Goal: Check status: Check status

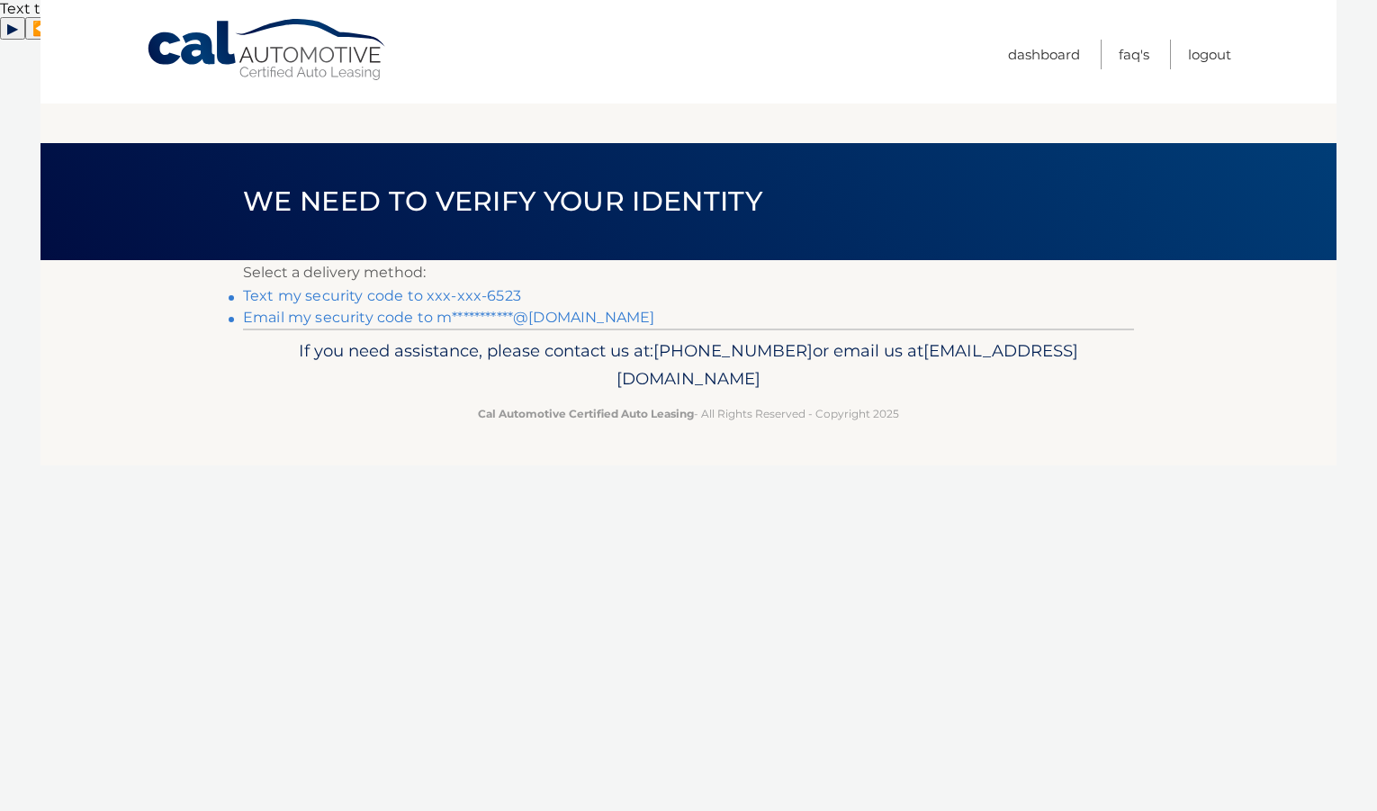
click at [480, 287] on link "Text my security code to xxx-xxx-6523" at bounding box center [382, 295] width 278 height 17
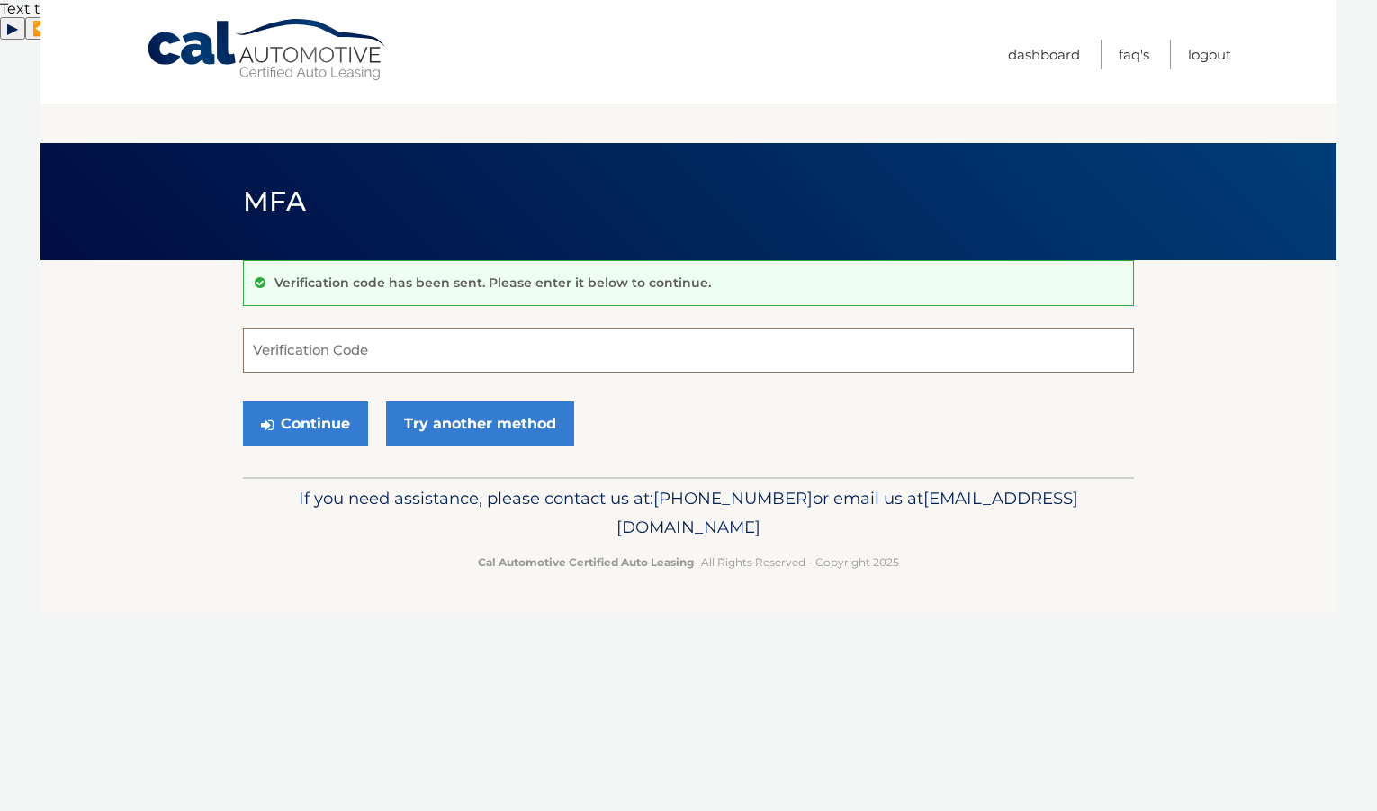
click at [457, 328] on input "Verification Code" at bounding box center [688, 350] width 891 height 45
type input "640013"
click at [360, 401] on button "Continue" at bounding box center [305, 423] width 125 height 45
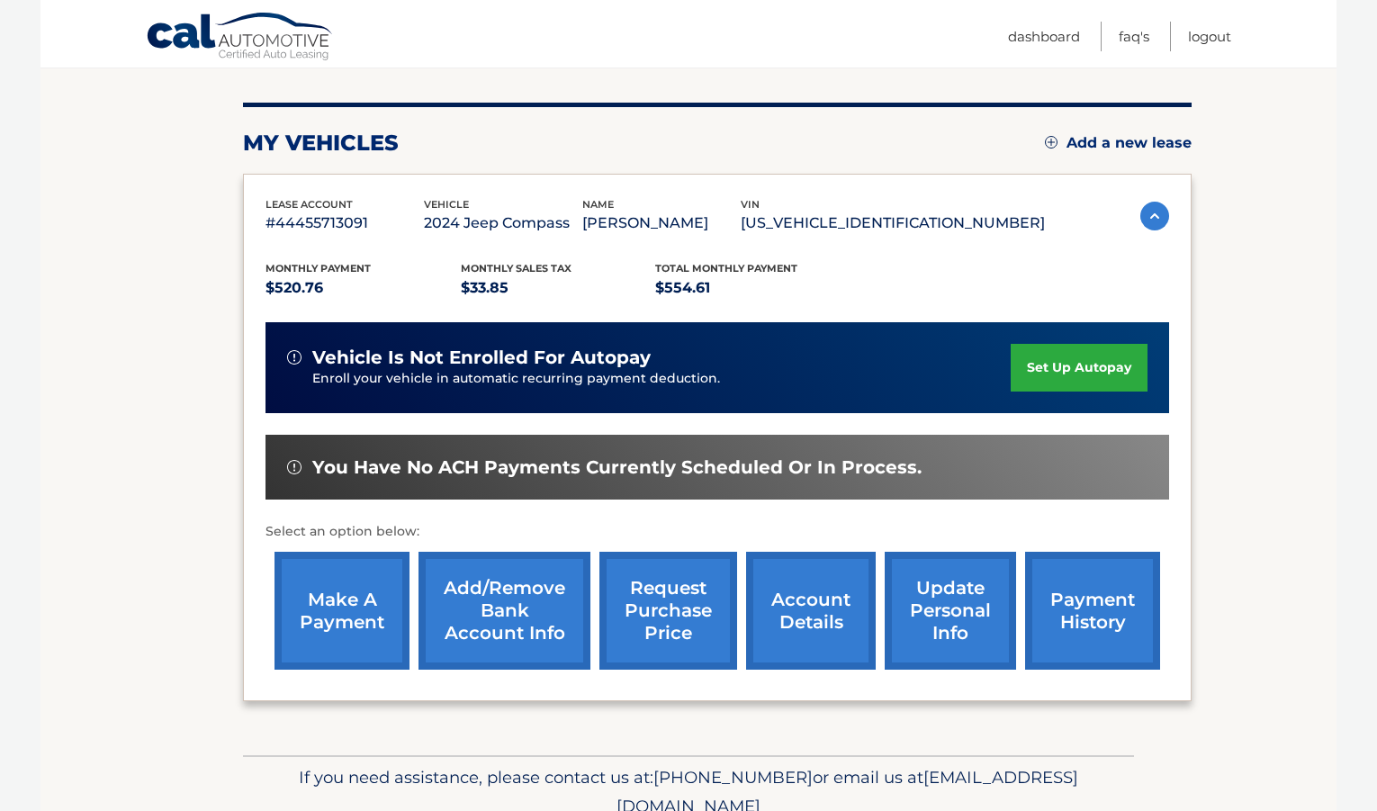
scroll to position [279, 0]
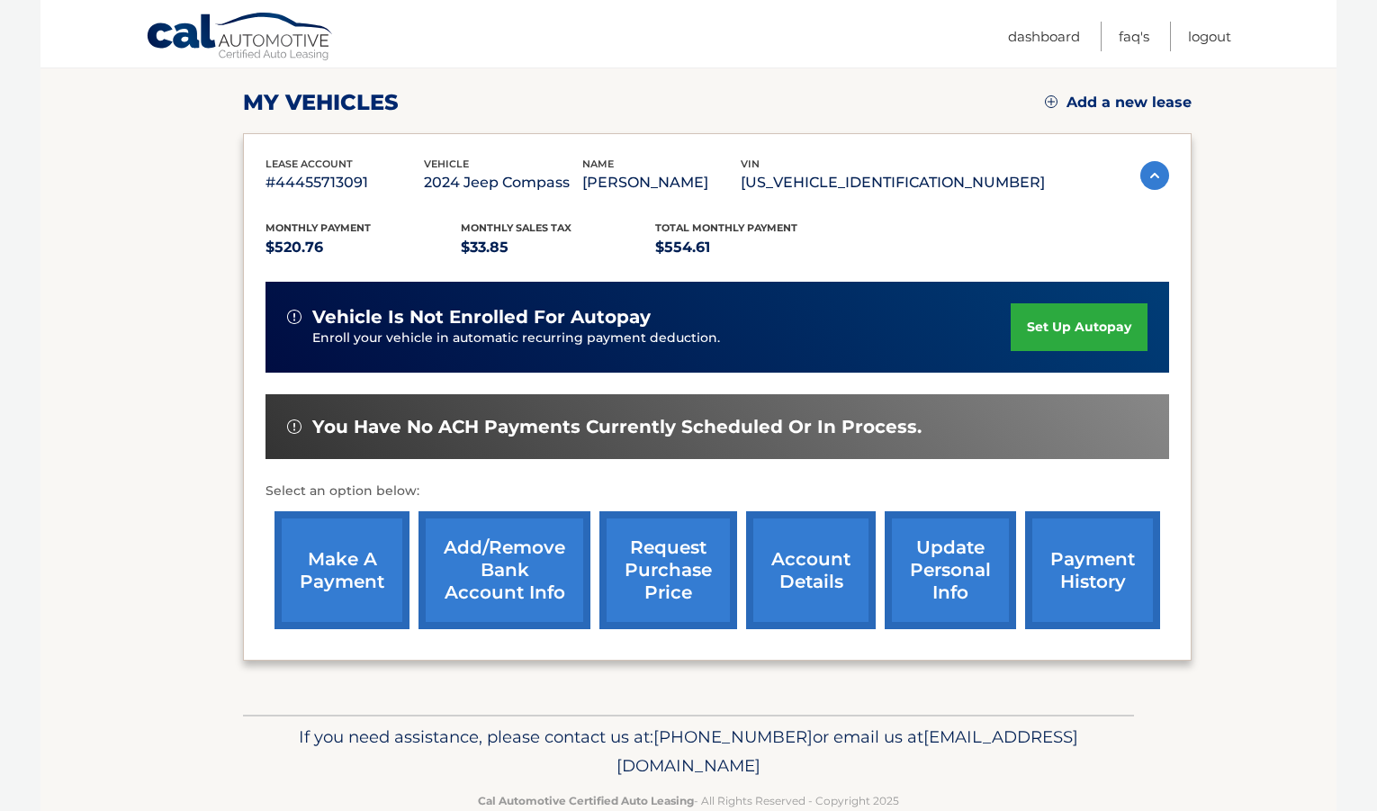
click at [1062, 511] on link "payment history" at bounding box center [1092, 570] width 135 height 118
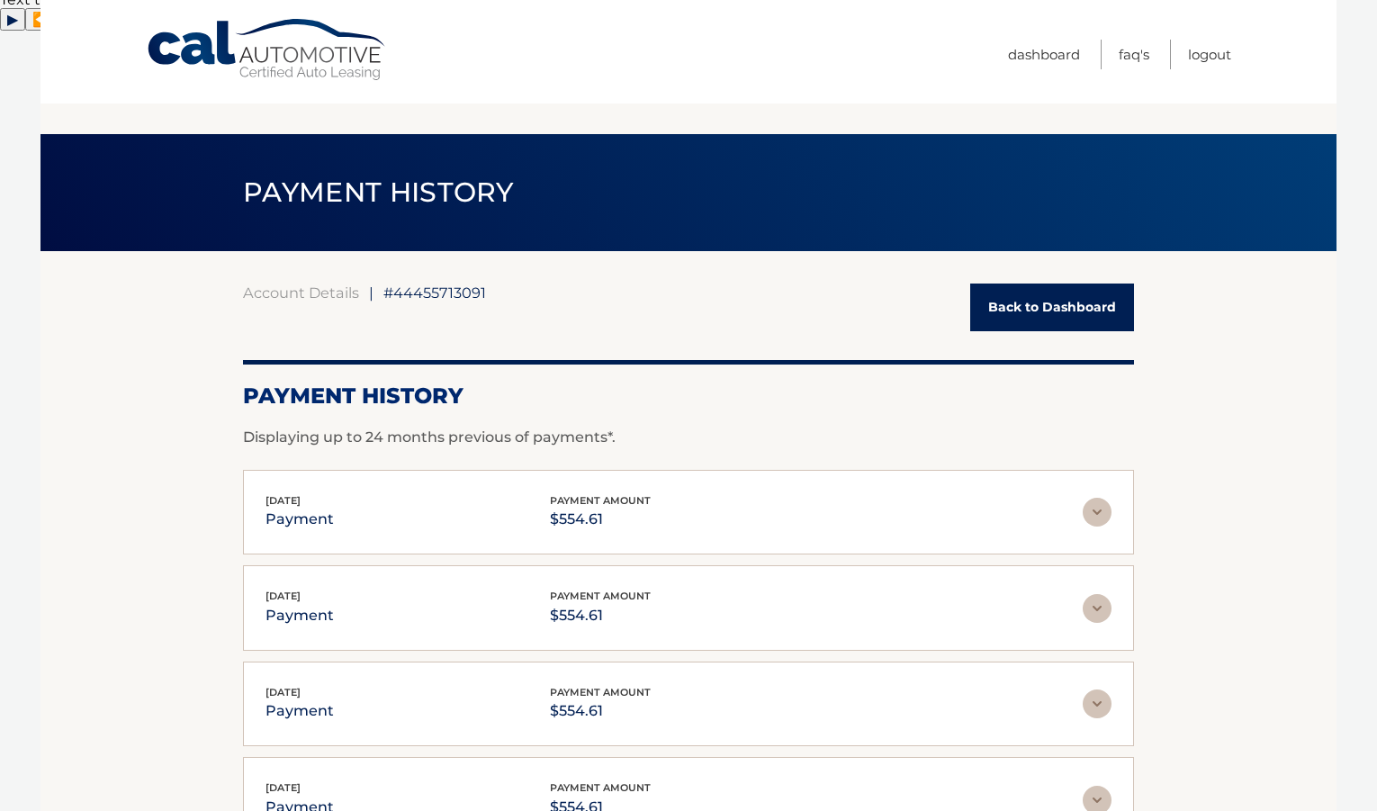
scroll to position [5, 0]
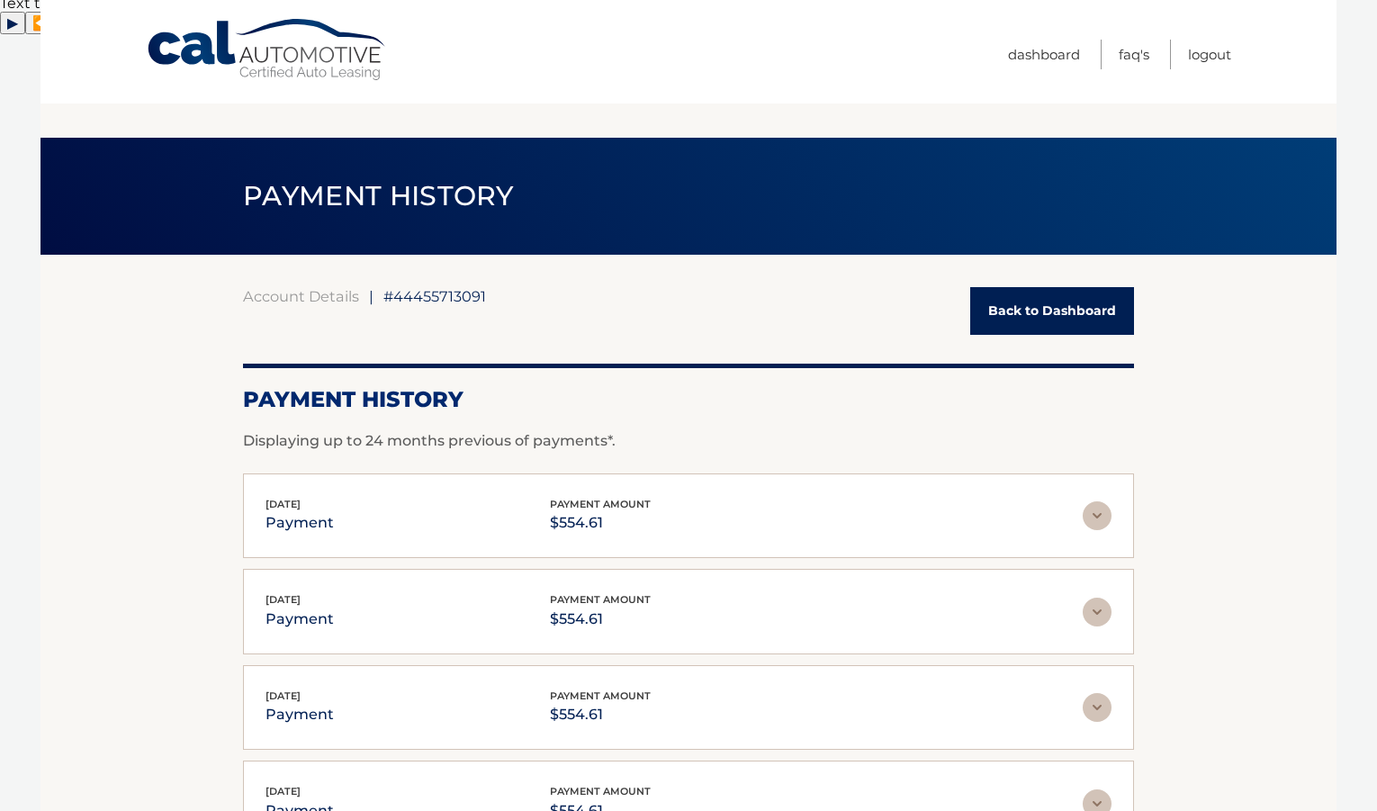
click at [1105, 501] on img at bounding box center [1097, 515] width 29 height 29
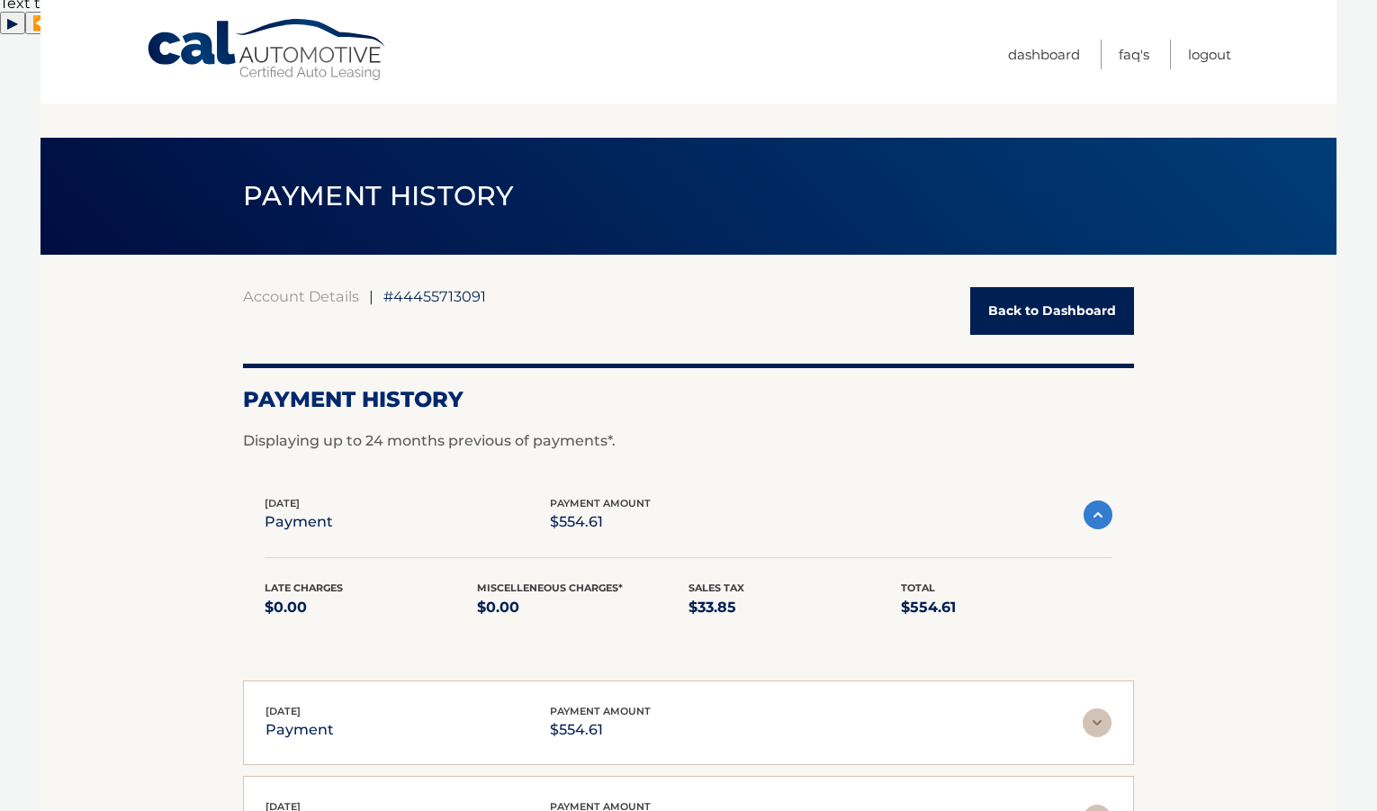
click at [1104, 501] on img at bounding box center [1098, 515] width 29 height 29
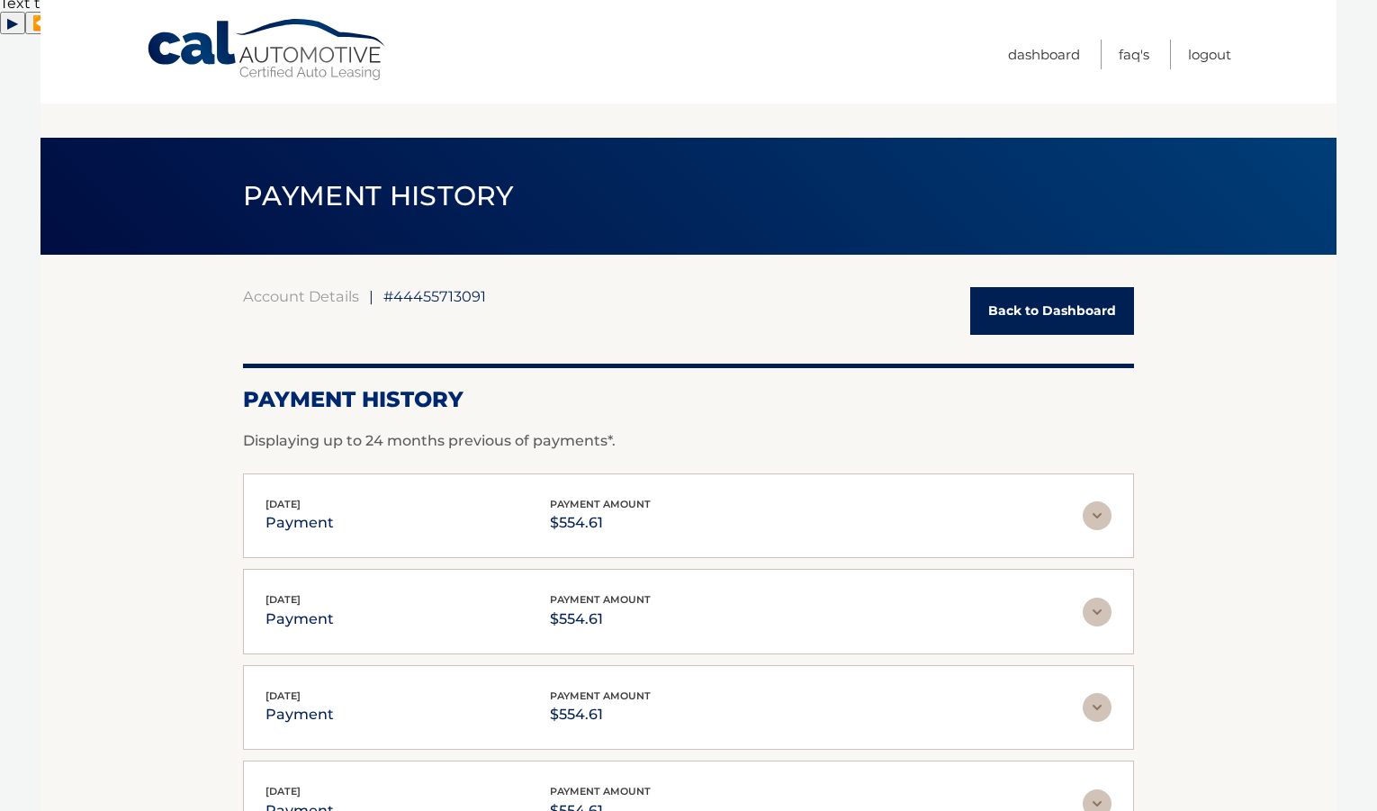
click at [1104, 501] on img at bounding box center [1097, 515] width 29 height 29
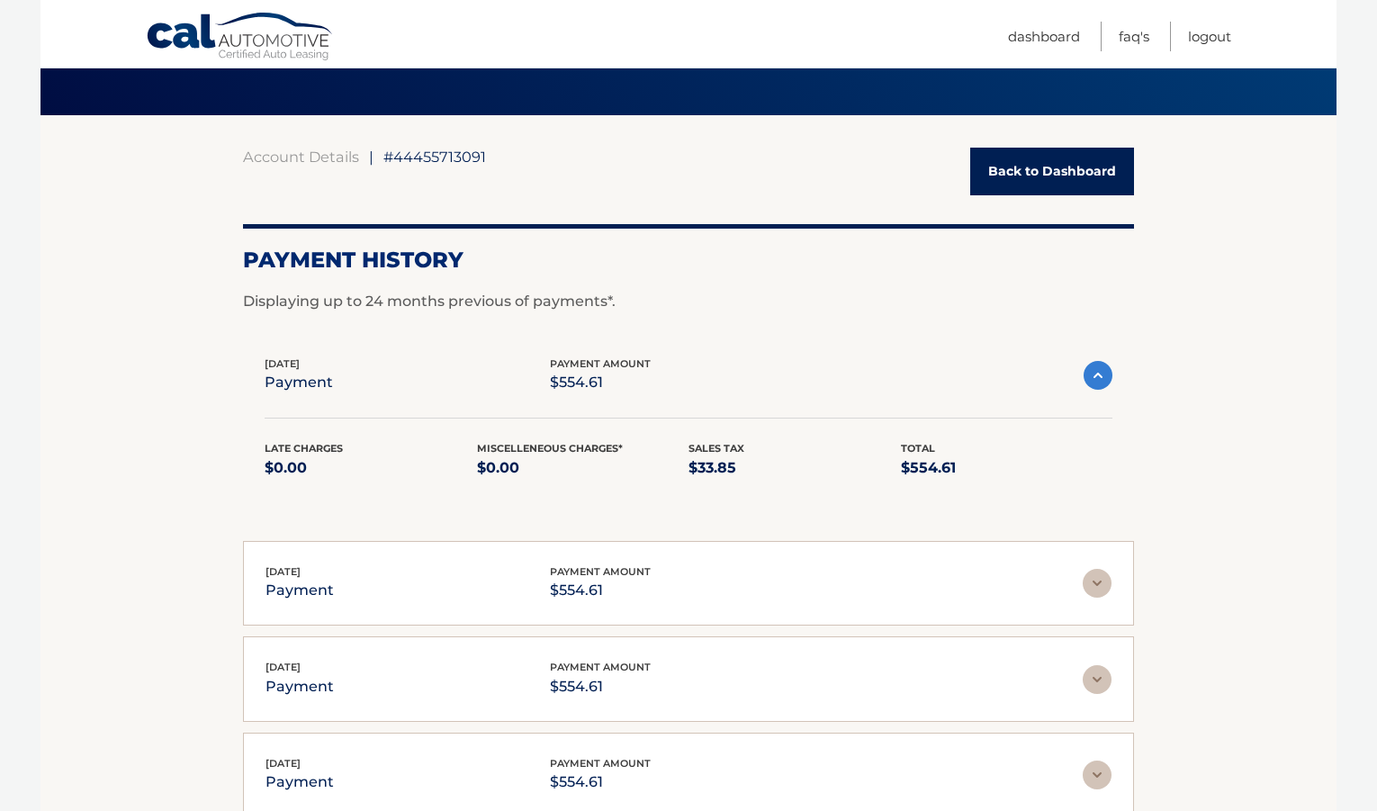
scroll to position [143, 0]
